Goal: Task Accomplishment & Management: Manage account settings

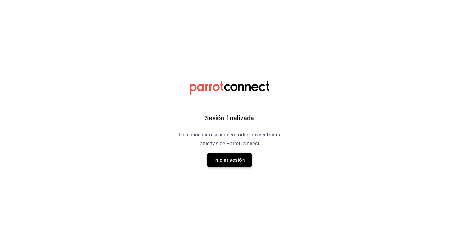
click at [240, 156] on button "Iniciar sesión" at bounding box center [229, 159] width 45 height 13
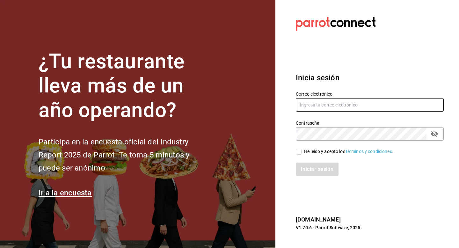
click at [369, 107] on input "text" at bounding box center [370, 104] width 148 height 13
type input "[EMAIL_ADDRESS][DOMAIN_NAME]"
click at [298, 151] on input "He leído y acepto los Términos y condiciones." at bounding box center [299, 152] width 6 height 6
checkbox input "true"
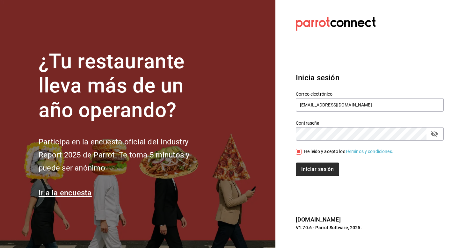
click at [306, 166] on button "Iniciar sesión" at bounding box center [317, 169] width 43 height 13
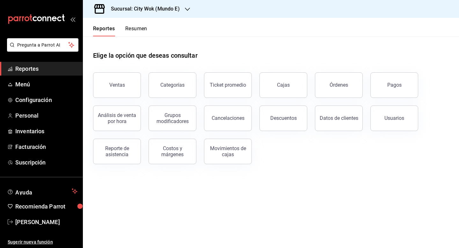
click at [142, 28] on button "Resumen" at bounding box center [136, 31] width 22 height 11
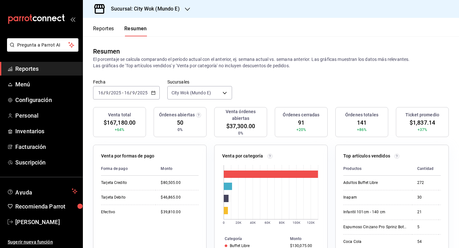
click at [168, 8] on h3 "Sucursal: City Wok (Mundo E)" at bounding box center [143, 9] width 74 height 8
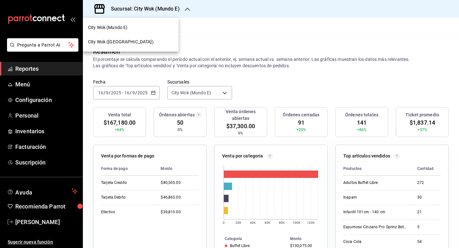
click at [139, 47] on div "City Wok ([GEOGRAPHIC_DATA])" at bounding box center [131, 42] width 96 height 14
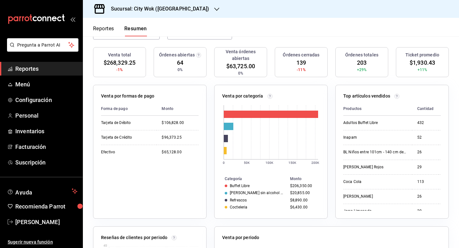
scroll to position [61, 0]
